Goal: Information Seeking & Learning: Learn about a topic

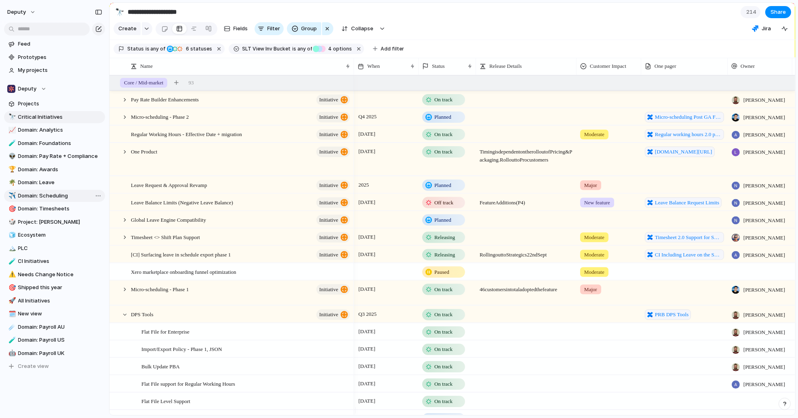
click at [63, 195] on span "Domain: Scheduling" at bounding box center [60, 196] width 84 height 8
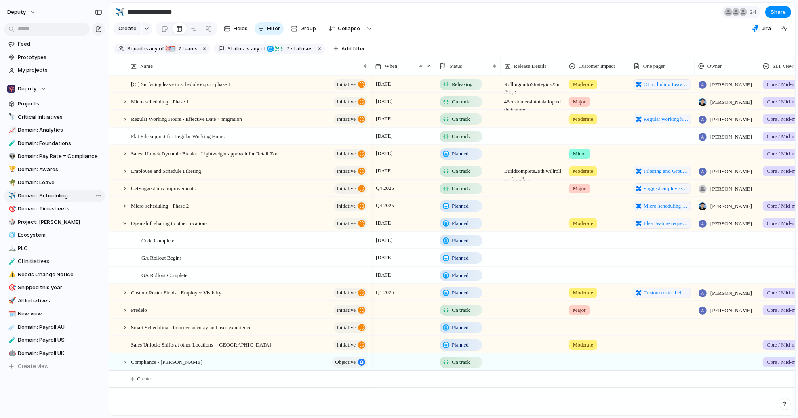
type input "**********"
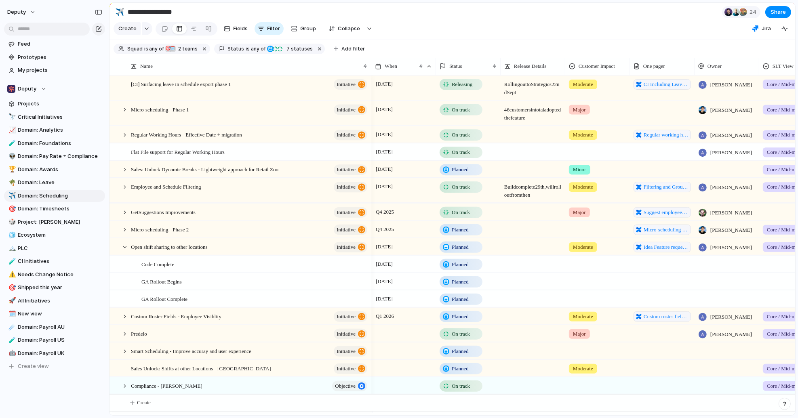
click at [123, 251] on div at bounding box center [124, 246] width 7 height 7
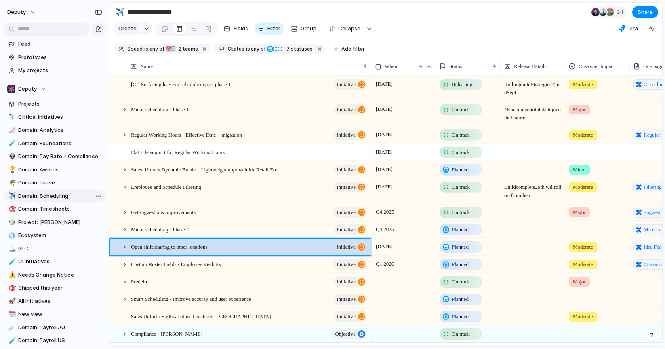
click at [37, 196] on span "Domain: Scheduling" at bounding box center [60, 196] width 84 height 8
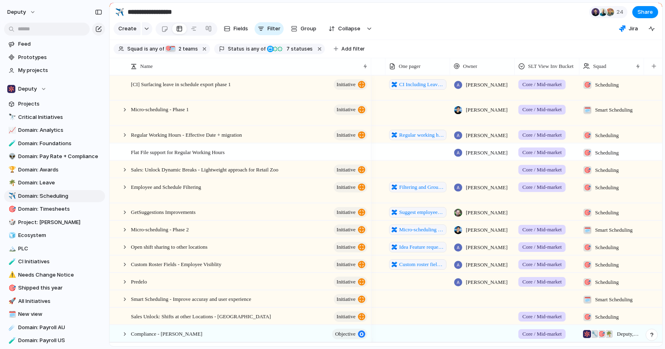
scroll to position [0, 244]
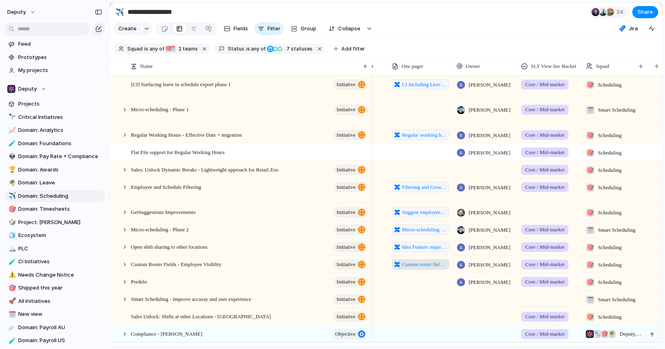
click at [417, 268] on span "Custom roster fields - Team member visiblity" at bounding box center [424, 264] width 45 height 8
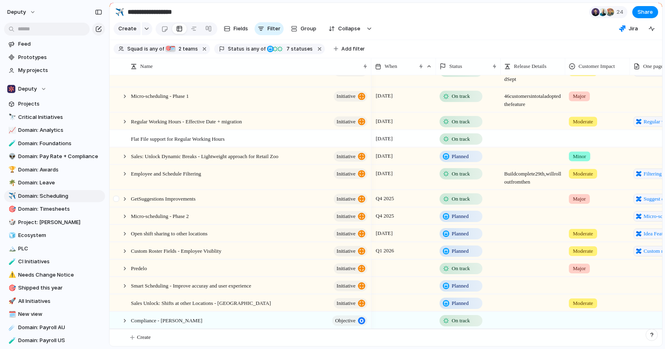
scroll to position [19, 0]
click at [123, 322] on div at bounding box center [124, 320] width 7 height 7
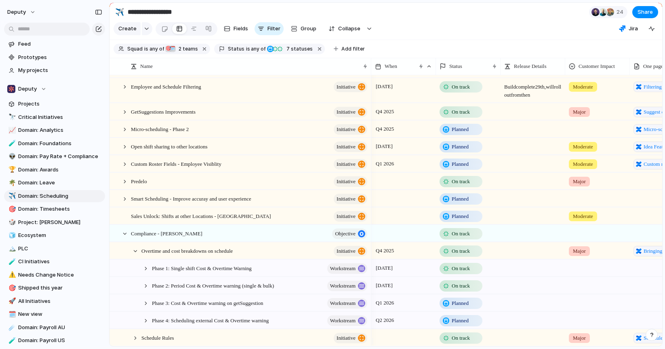
scroll to position [124, 0]
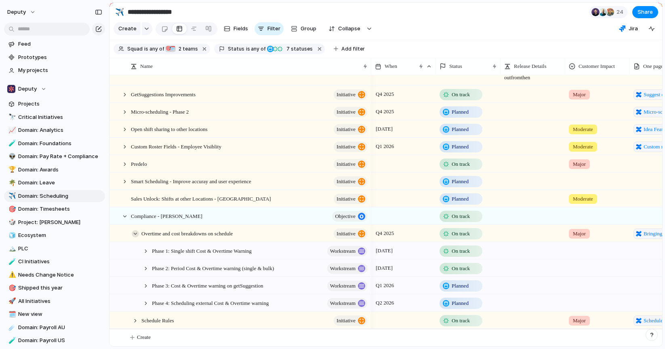
click at [134, 233] on div at bounding box center [135, 233] width 7 height 7
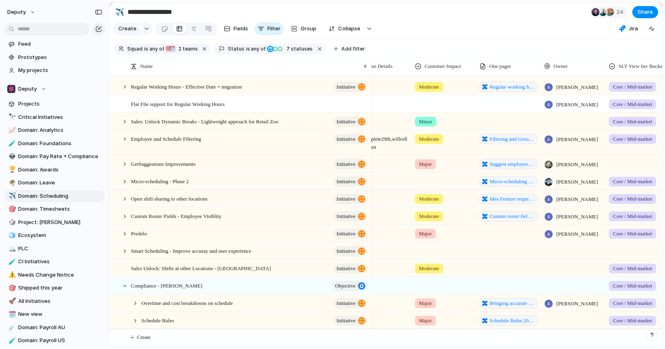
scroll to position [0, 205]
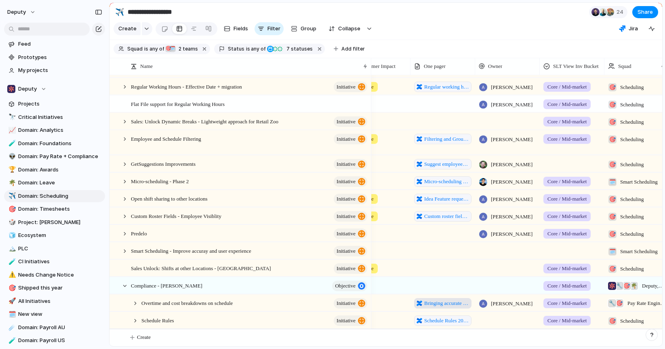
click at [458, 304] on span "Bringing accurate shift costings to the schedule which unlocks better overtime …" at bounding box center [446, 303] width 45 height 8
